Goal: Submit feedback/report problem

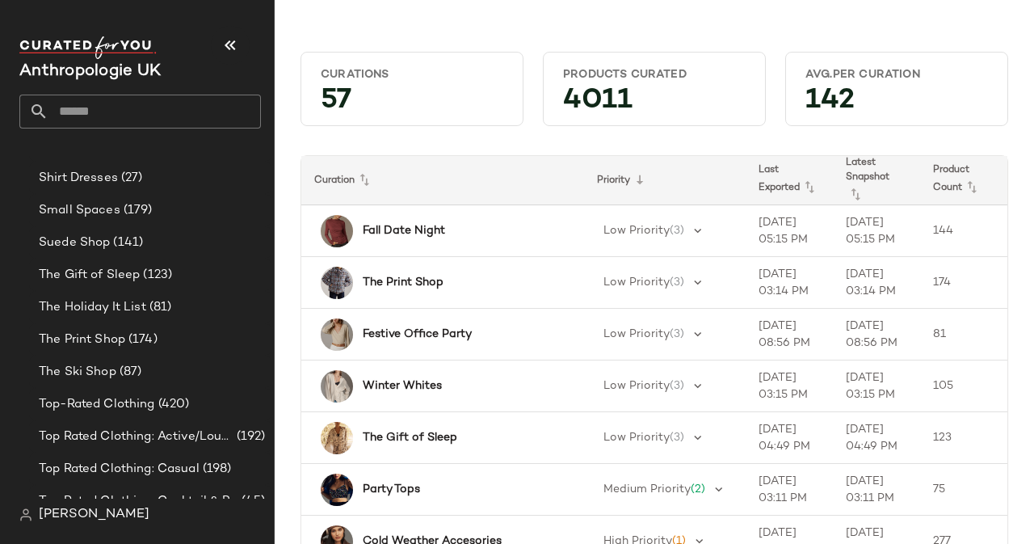
scroll to position [1089, 0]
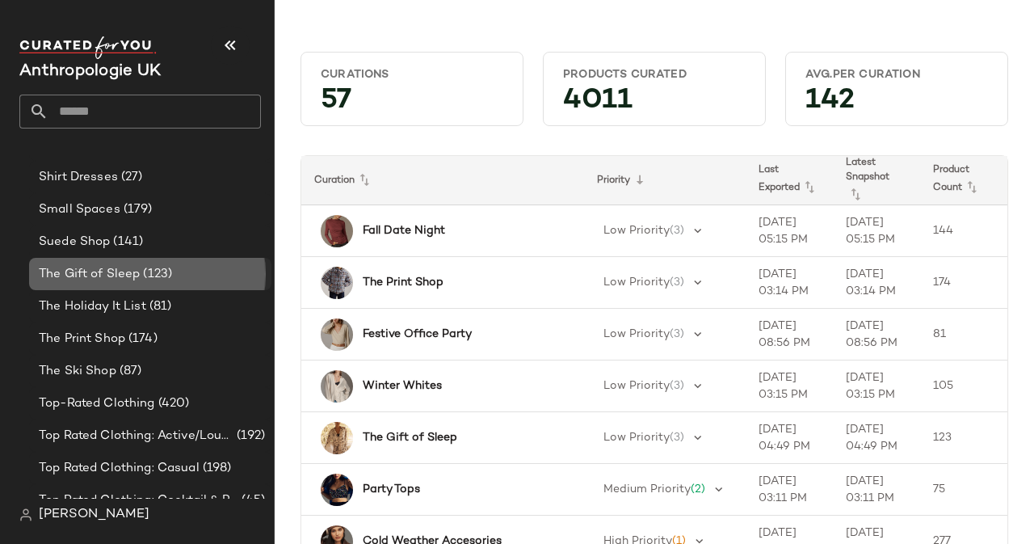
click at [90, 270] on span "The Gift of Sleep" at bounding box center [89, 274] width 101 height 19
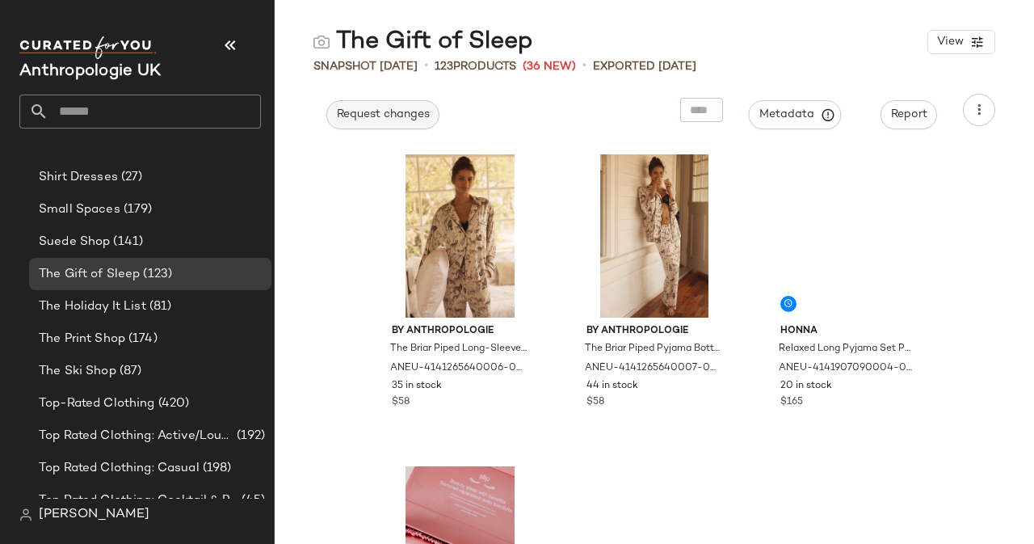
click at [415, 114] on span "Request changes" at bounding box center [383, 114] width 94 height 13
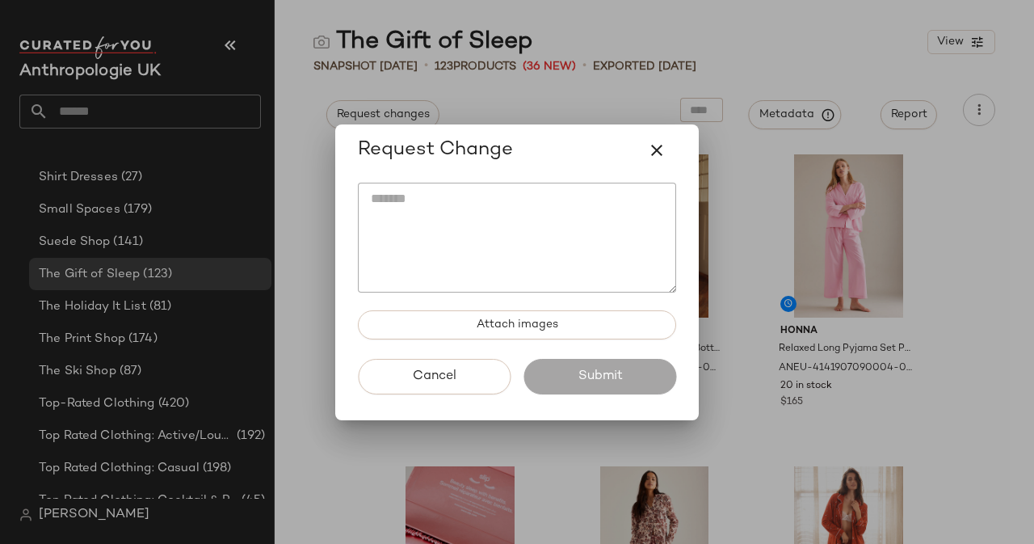
click at [462, 211] on textarea at bounding box center [517, 238] width 318 height 110
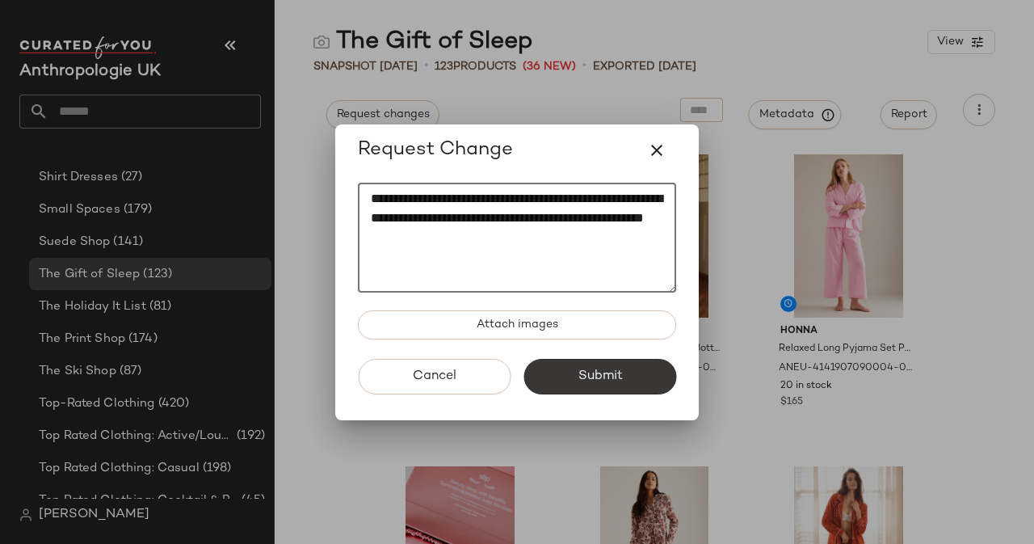
type textarea "**********"
click at [579, 374] on span "Submit" at bounding box center [599, 375] width 45 height 15
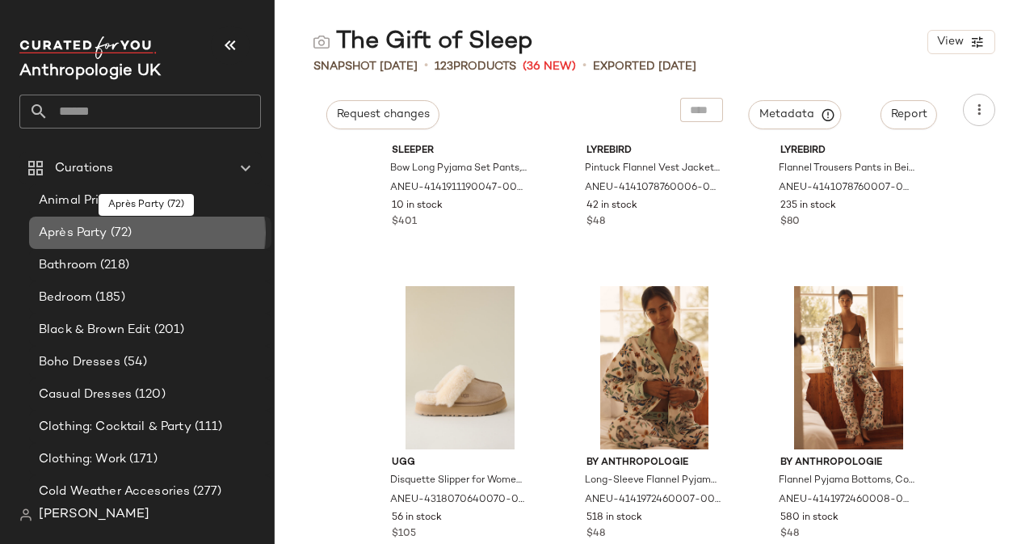
click at [110, 232] on span "(72)" at bounding box center [119, 233] width 25 height 19
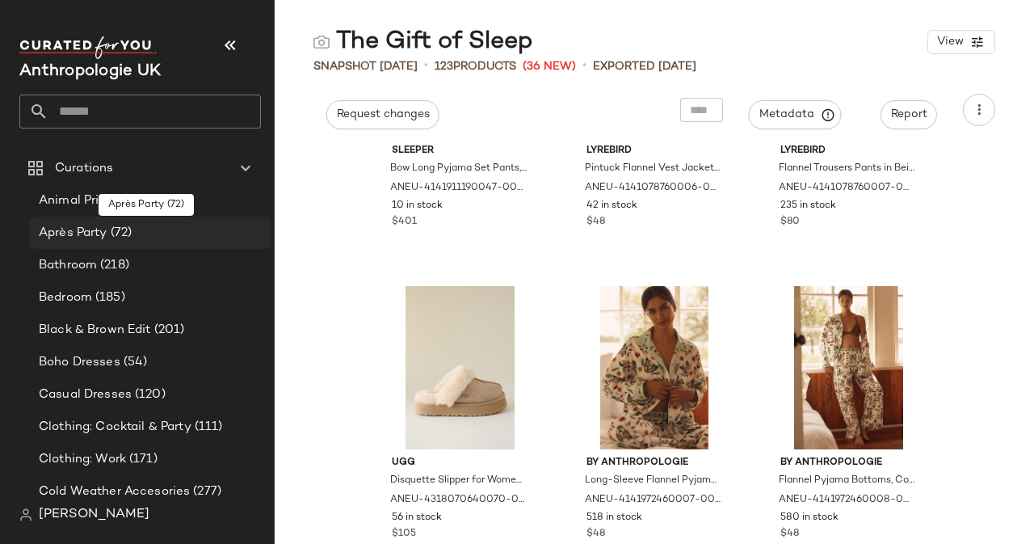
click at [110, 232] on span "(72)" at bounding box center [119, 233] width 25 height 19
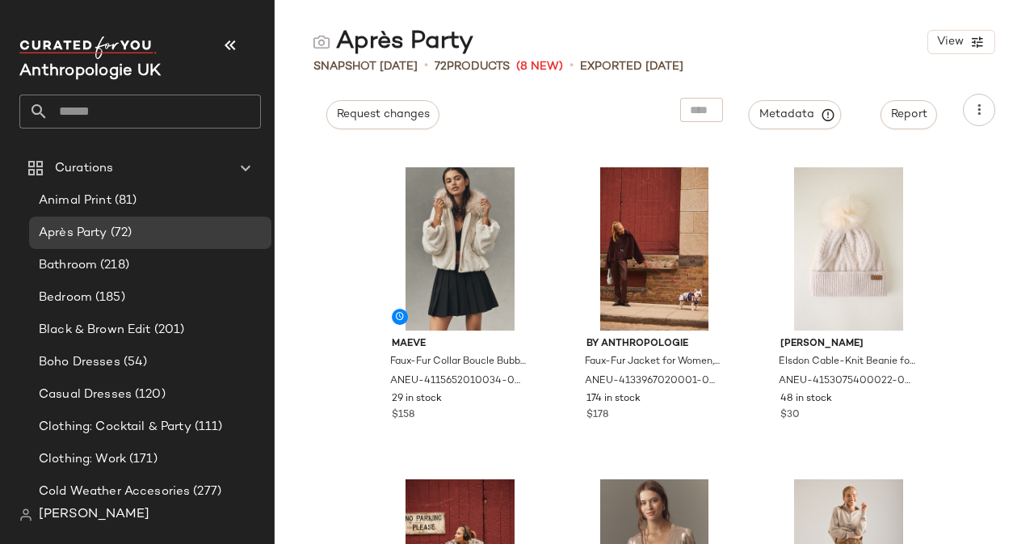
scroll to position [935, 0]
